Goal: Information Seeking & Learning: Learn about a topic

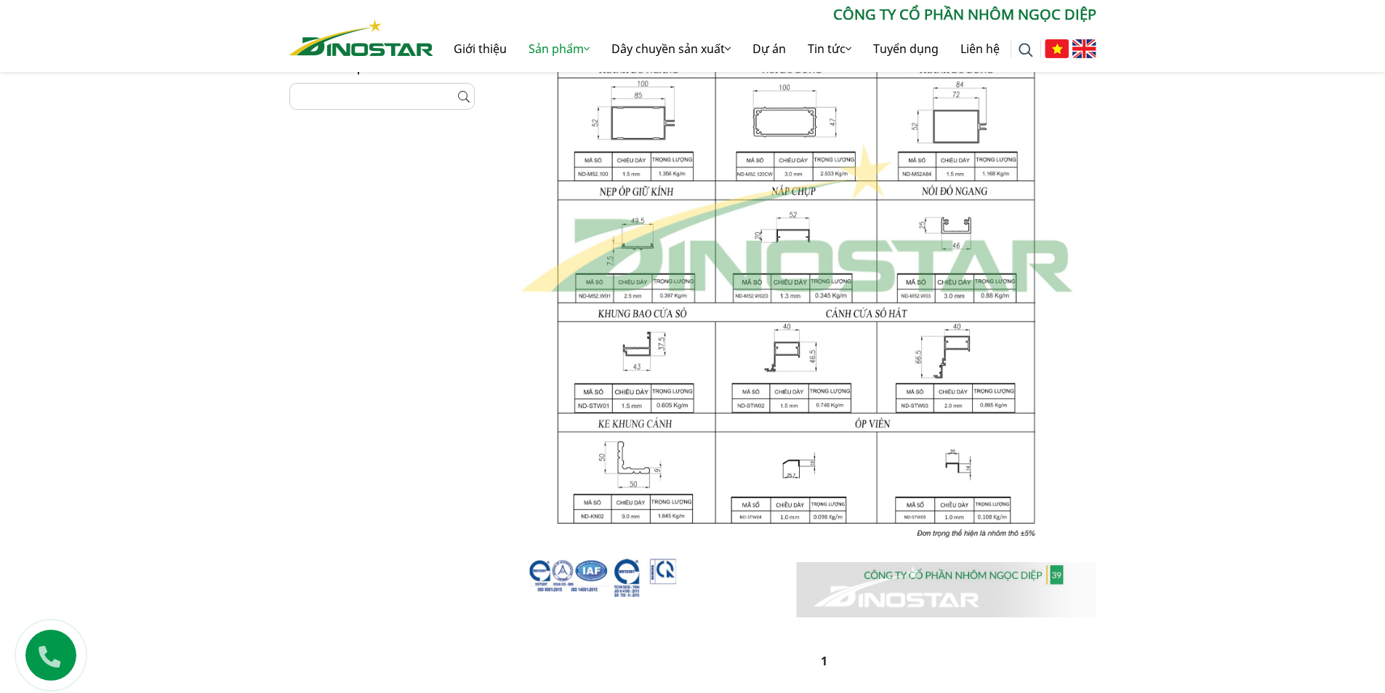
scroll to position [436, 0]
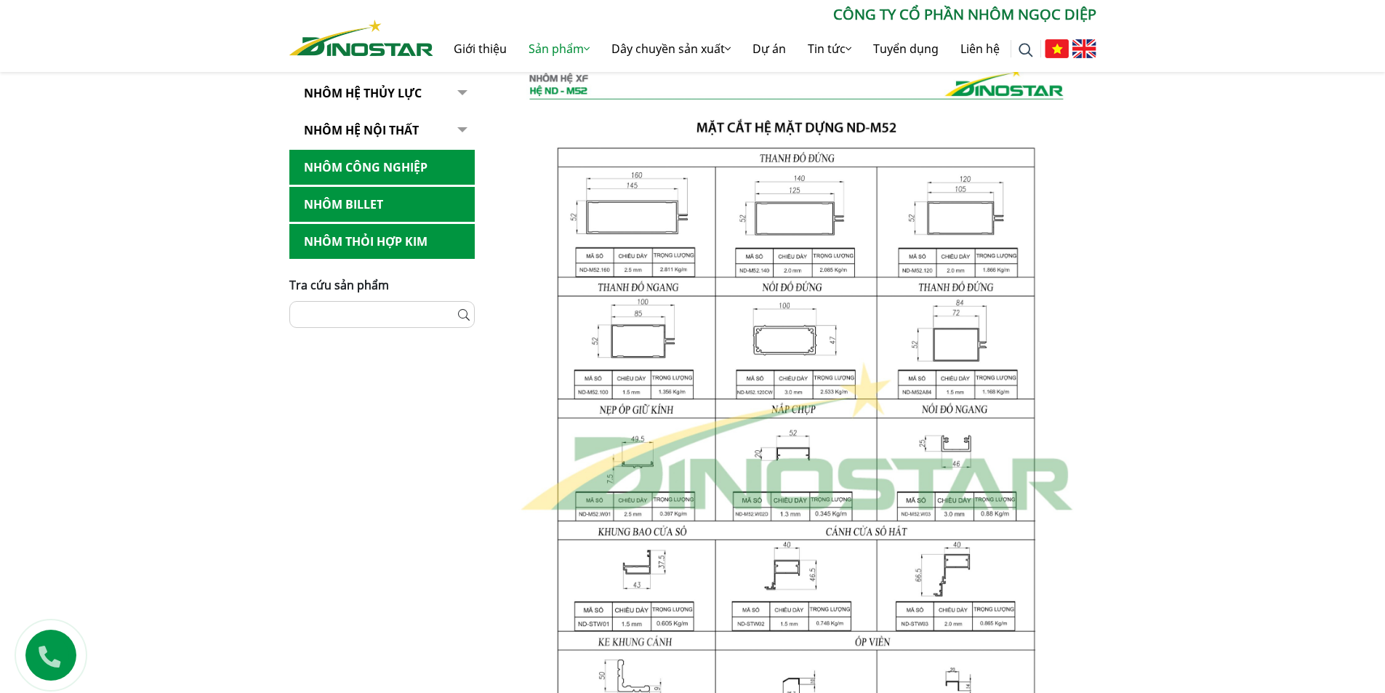
click at [1181, 377] on div "Home » Sản phẩm » Nhôm Xây dựng » Nhôm Hệ ND-XF » Hệ ND - M52 » Mặt cắt hệ mặt …" at bounding box center [692, 387] width 1385 height 1023
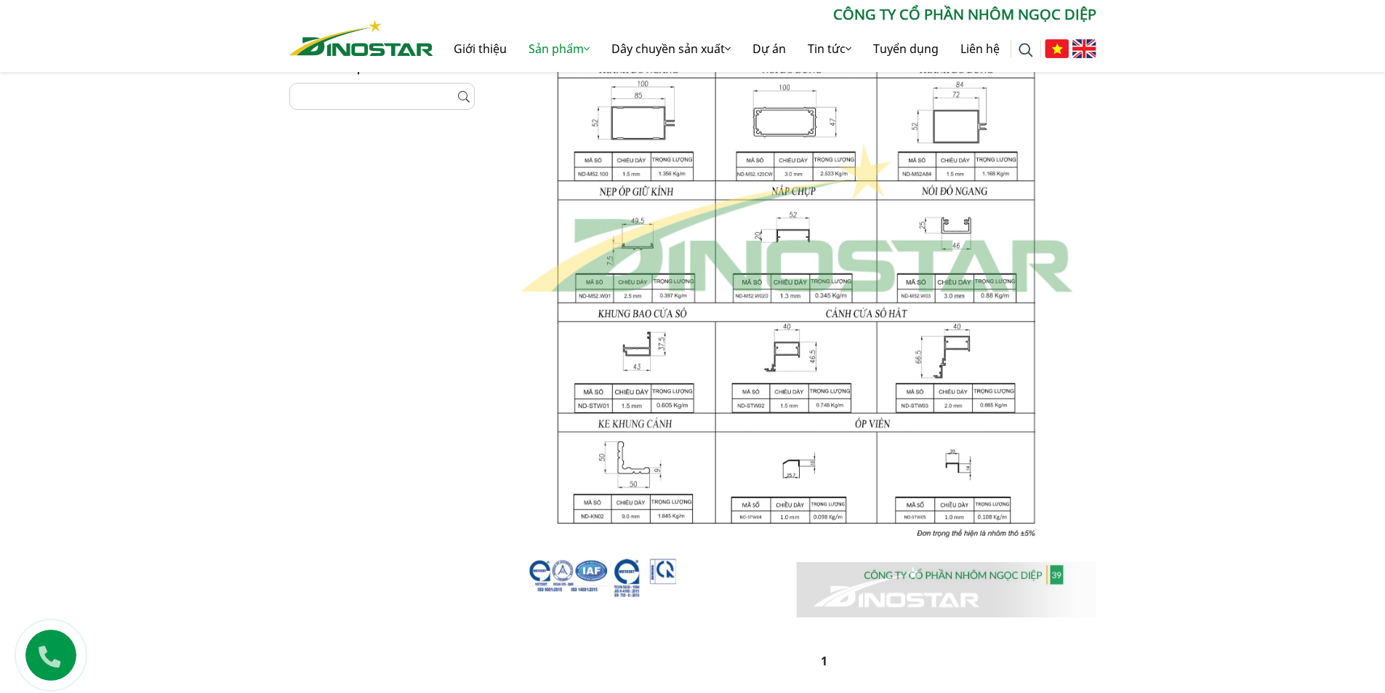
click at [1194, 453] on div "Home » Sản phẩm » Nhôm Xây dựng » Nhôm Hệ ND-XF » Hệ ND - M52 » Mặt cắt hệ mặt …" at bounding box center [692, 169] width 1385 height 1023
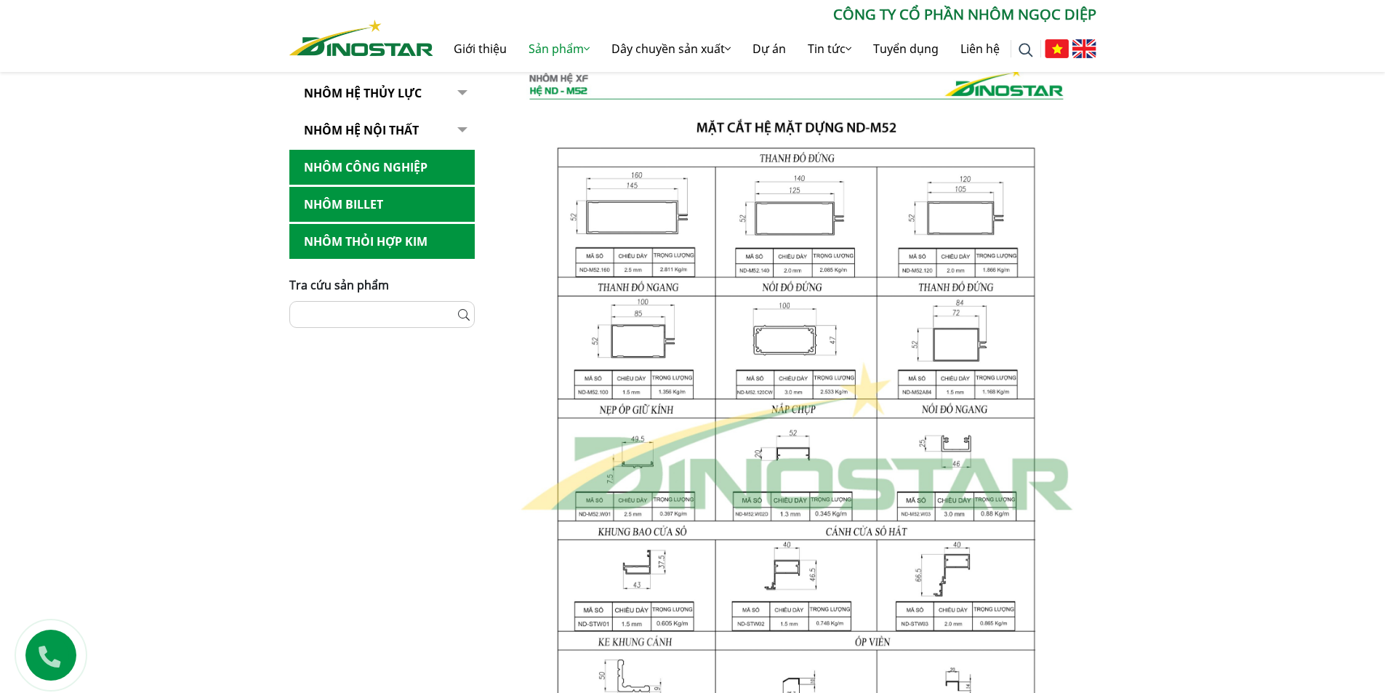
click at [1187, 441] on div "Home » Sản phẩm » Nhôm Xây dựng » Nhôm Hệ ND-XF » Hệ ND - M52 » Mặt cắt hệ mặt …" at bounding box center [692, 387] width 1385 height 1023
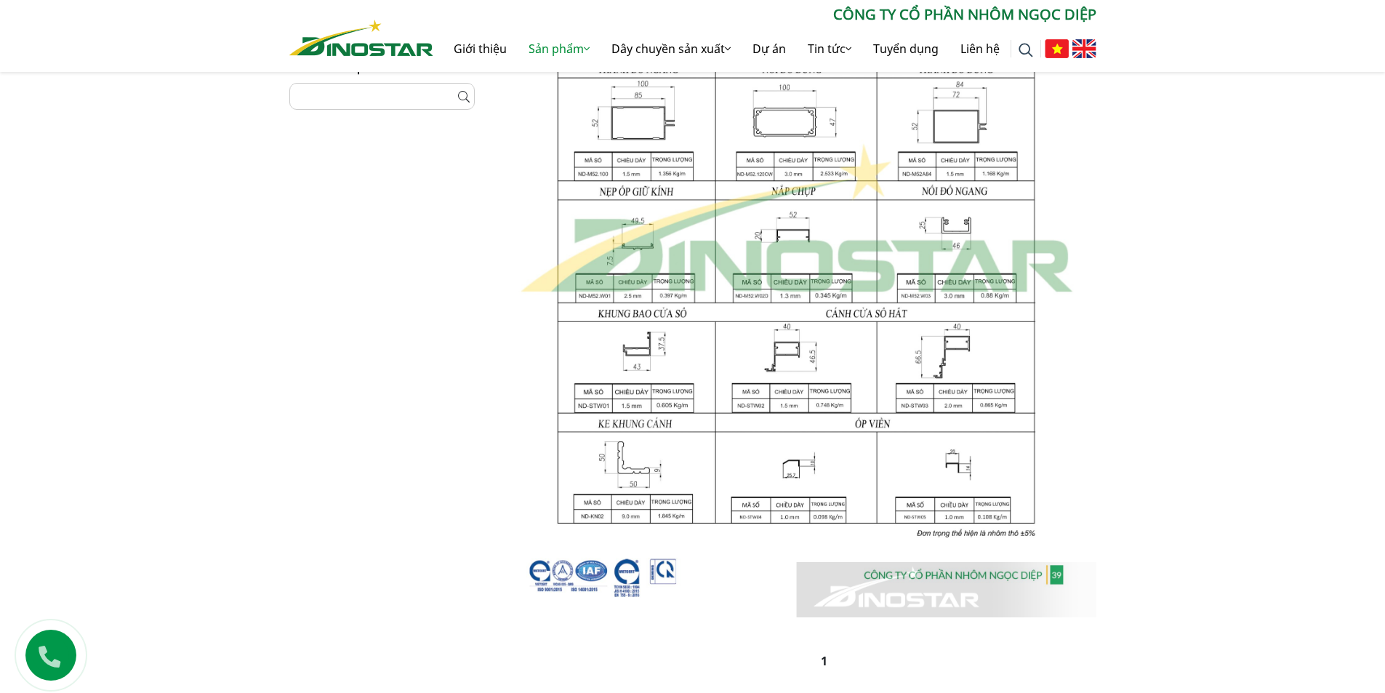
click at [1078, 461] on img at bounding box center [797, 220] width 600 height 796
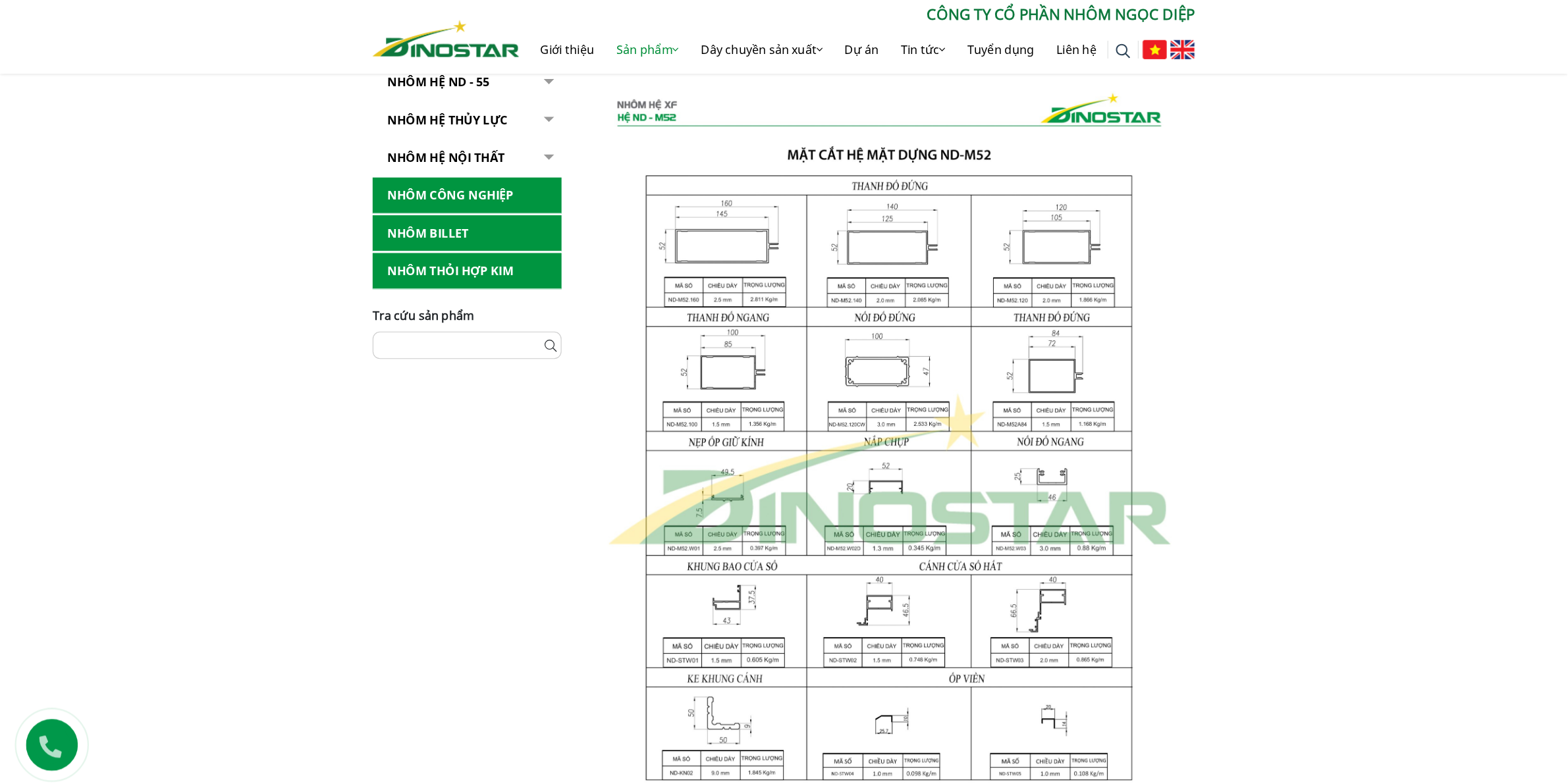
scroll to position [373, 0]
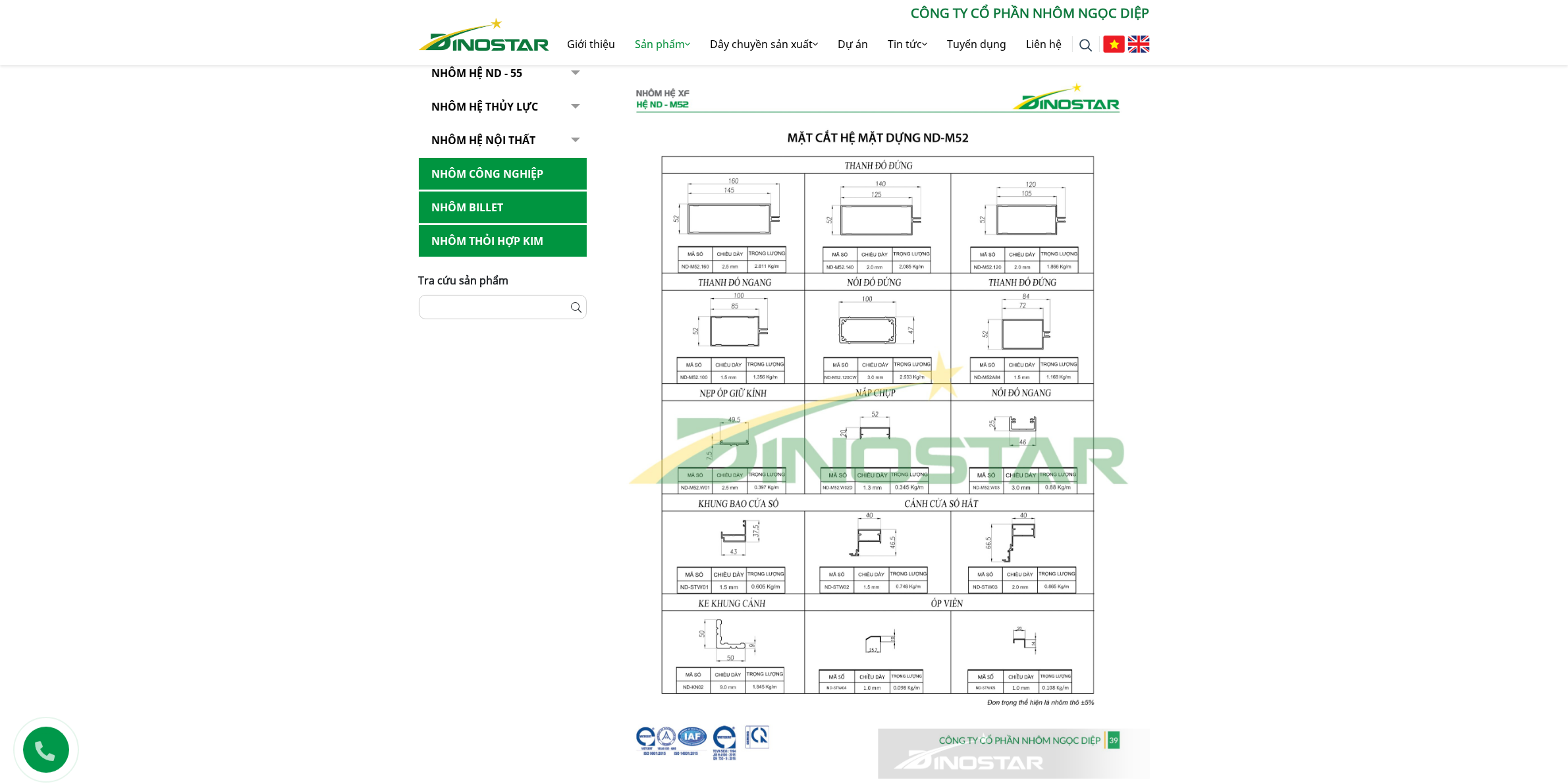
click at [1255, 389] on div "Home » Sản phẩm » Nhôm Xây dựng » Nhôm Hệ ND-XF » Hệ ND - M52 » Mặt cắt hệ mặt …" at bounding box center [784, 373] width 1568 height 926
click at [1146, 247] on img at bounding box center [879, 419] width 544 height 721
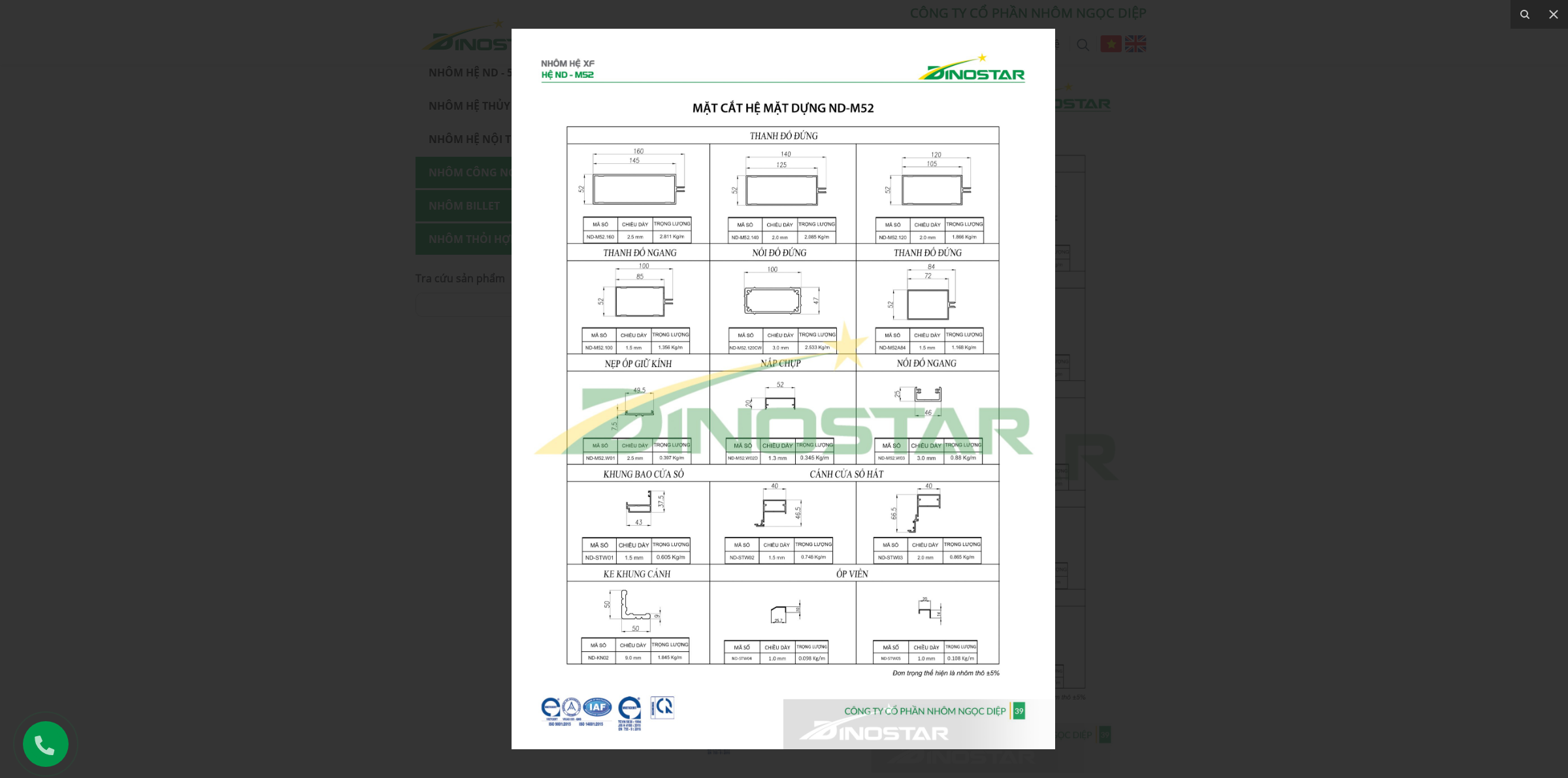
click at [1245, 142] on div at bounding box center [784, 389] width 1568 height 778
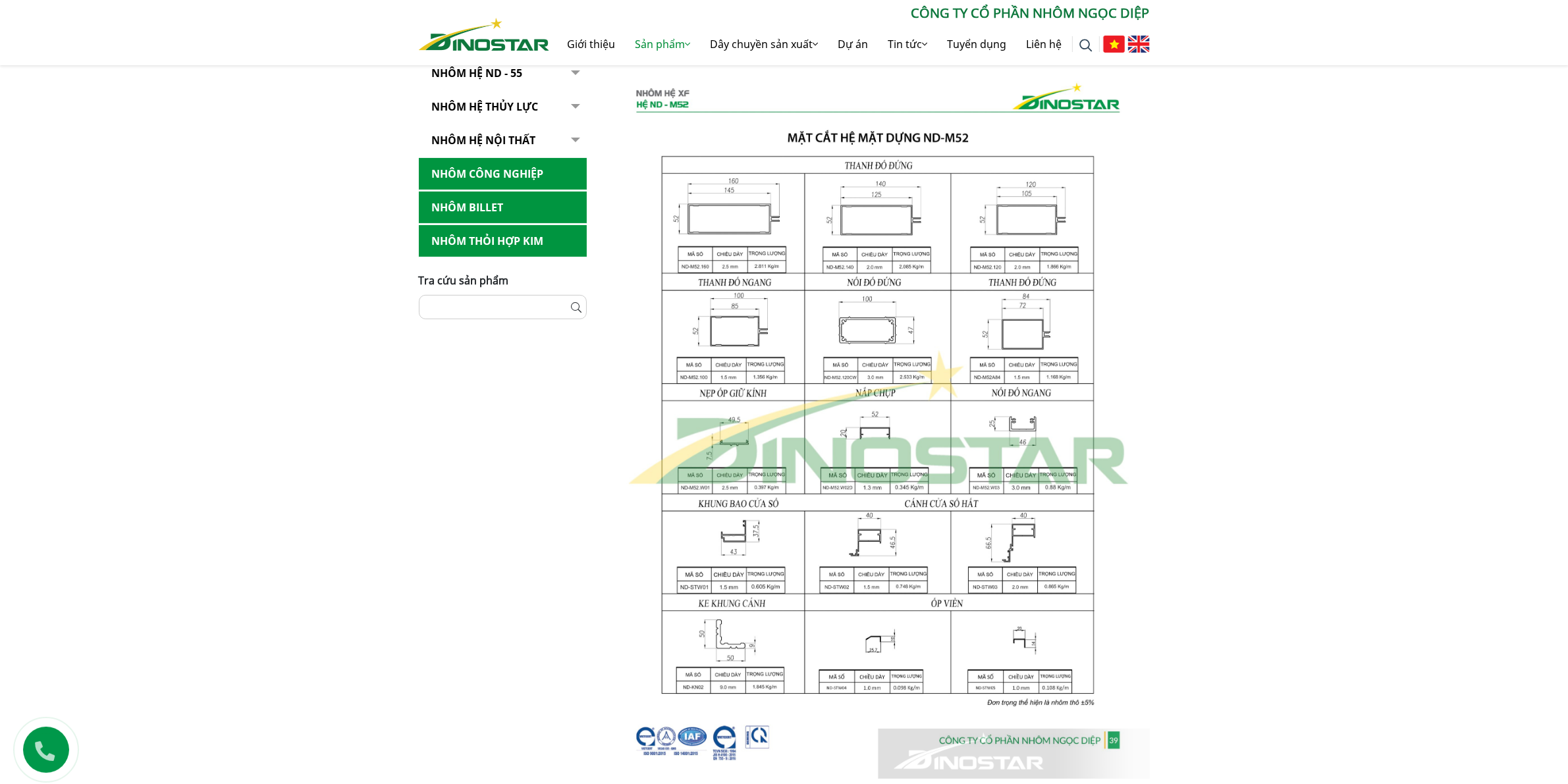
click at [522, 597] on div "Nhôm Xây dựng Nhôm Hệ ND-XF Hệ ND - XF55 Hệ ND - XF93 Hệ ND - XF95 Hệ ND - XF65…" at bounding box center [503, 397] width 188 height 880
click at [523, 493] on div "Nhôm Xây dựng Nhôm Hệ ND-XF Hệ ND - XF55 Hệ ND - XF93 Hệ ND - XF95 Hệ ND - XF65…" at bounding box center [503, 397] width 188 height 880
click at [1217, 393] on div "Home » Sản phẩm » Nhôm Xây dựng » Nhôm Hệ ND-XF » Hệ ND - M52 » Mặt cắt hệ mặt …" at bounding box center [784, 373] width 1568 height 926
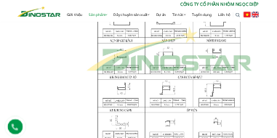
scroll to position [564, 0]
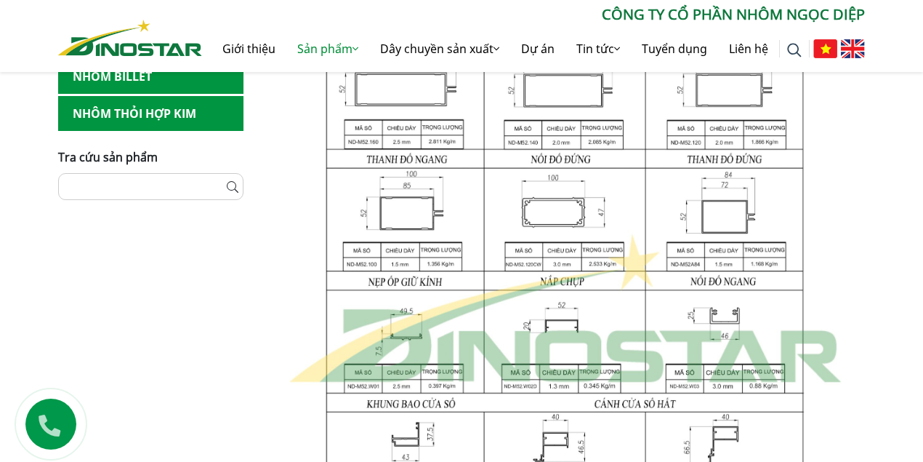
click at [862, 245] on img at bounding box center [565, 310] width 600 height 796
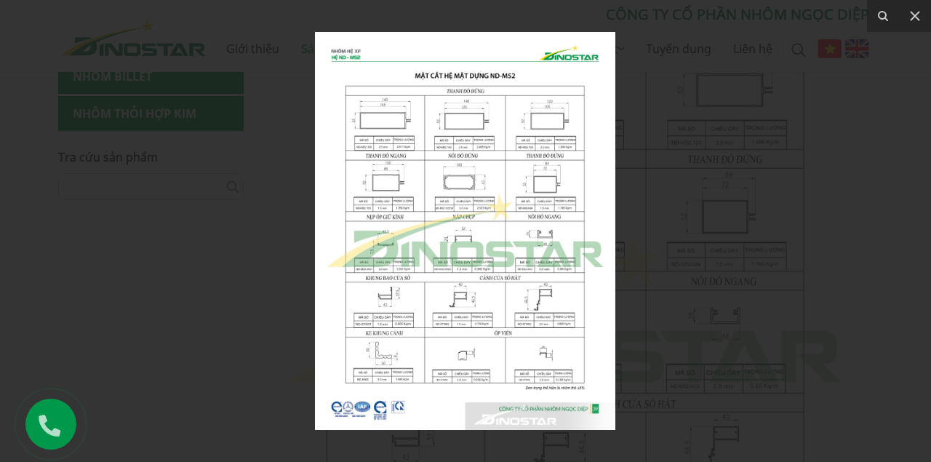
click at [723, 245] on div at bounding box center [465, 231] width 931 height 462
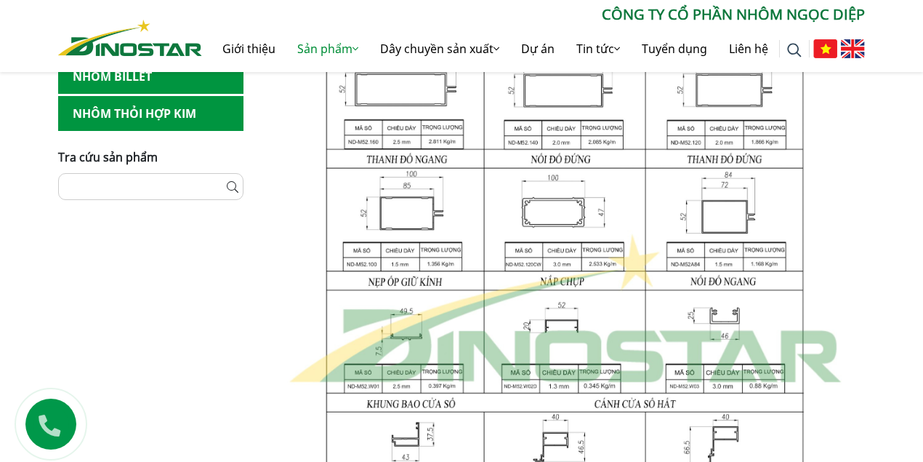
click at [268, 278] on img at bounding box center [565, 310] width 600 height 796
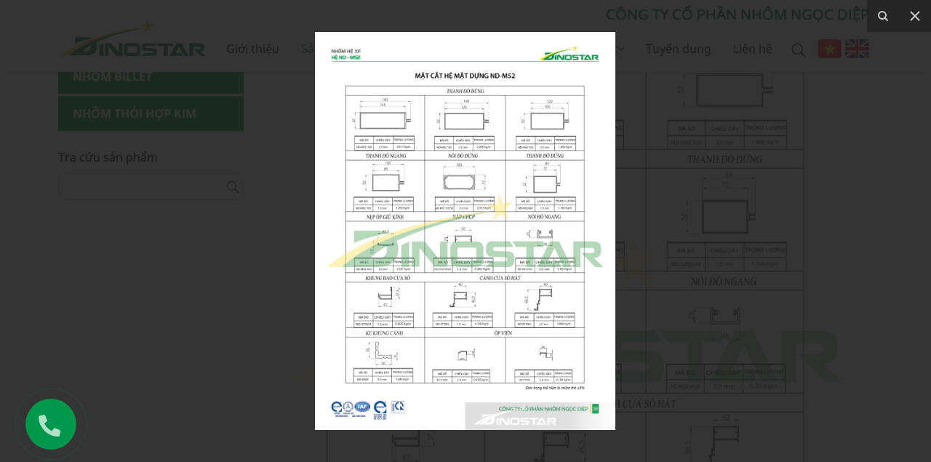
click at [400, 356] on img at bounding box center [465, 231] width 300 height 398
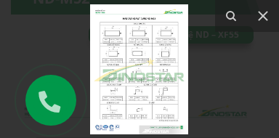
click at [207, 98] on div at bounding box center [139, 69] width 279 height 138
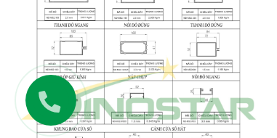
scroll to position [860, 0]
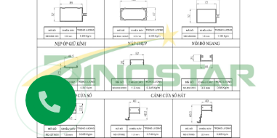
scroll to position [746, 0]
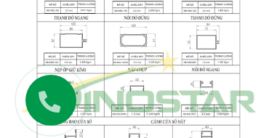
click at [276, 73] on div at bounding box center [138, 82] width 277 height 338
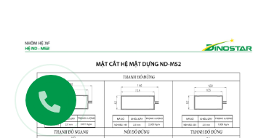
scroll to position [676, 0]
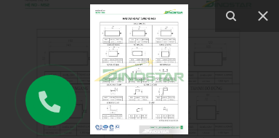
click at [157, 74] on img at bounding box center [139, 69] width 98 height 130
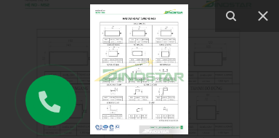
click at [184, 73] on img at bounding box center [139, 69] width 98 height 130
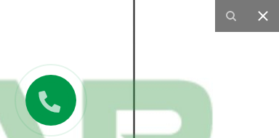
click at [260, 16] on icon at bounding box center [263, 15] width 17 height 17
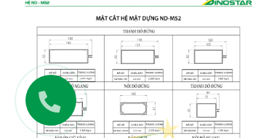
scroll to position [721, 0]
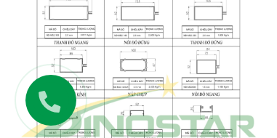
click at [97, 59] on img at bounding box center [138, 106] width 255 height 338
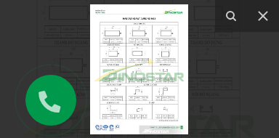
click at [239, 95] on div at bounding box center [139, 69] width 279 height 138
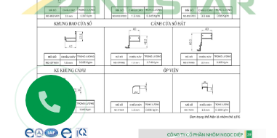
scroll to position [801, 0]
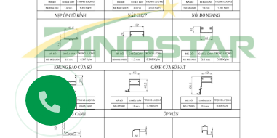
click at [169, 84] on img at bounding box center [138, 27] width 255 height 338
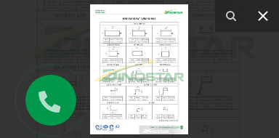
click at [263, 10] on icon at bounding box center [263, 15] width 17 height 17
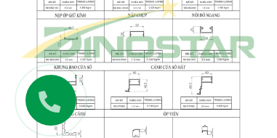
click at [271, 119] on div at bounding box center [138, 27] width 277 height 338
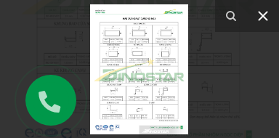
click at [263, 13] on icon at bounding box center [263, 15] width 17 height 17
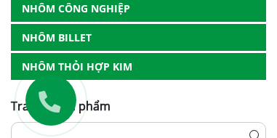
scroll to position [321, 0]
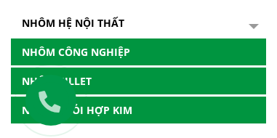
click at [273, 46] on div "Nhôm Xây dựng Nhôm Hệ ND-XF Hệ ND - XF55 Hệ ND - XF93 Hệ ND - XF95 Hệ ND - XF65…" at bounding box center [138, 37] width 277 height 346
